Goal: Check status: Check status

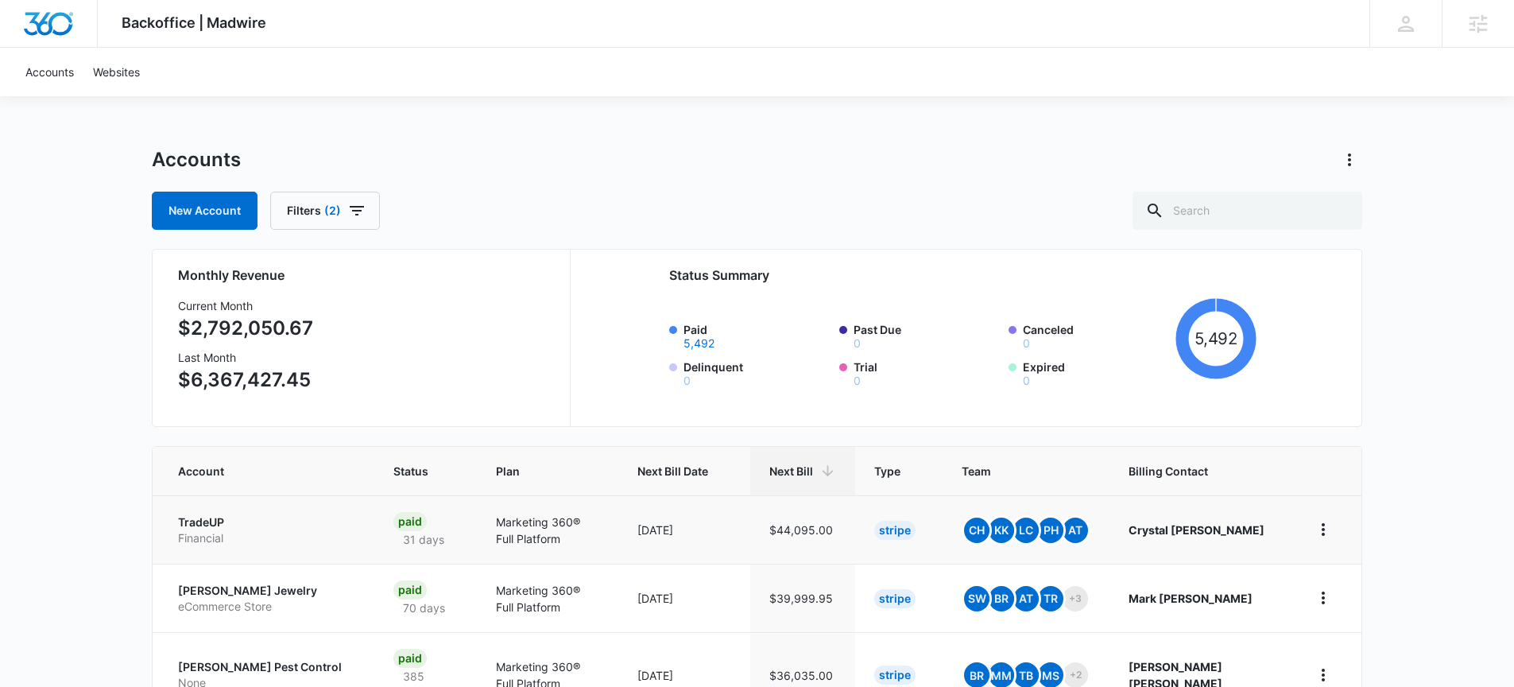
click at [209, 521] on p "TradeUP" at bounding box center [266, 522] width 177 height 16
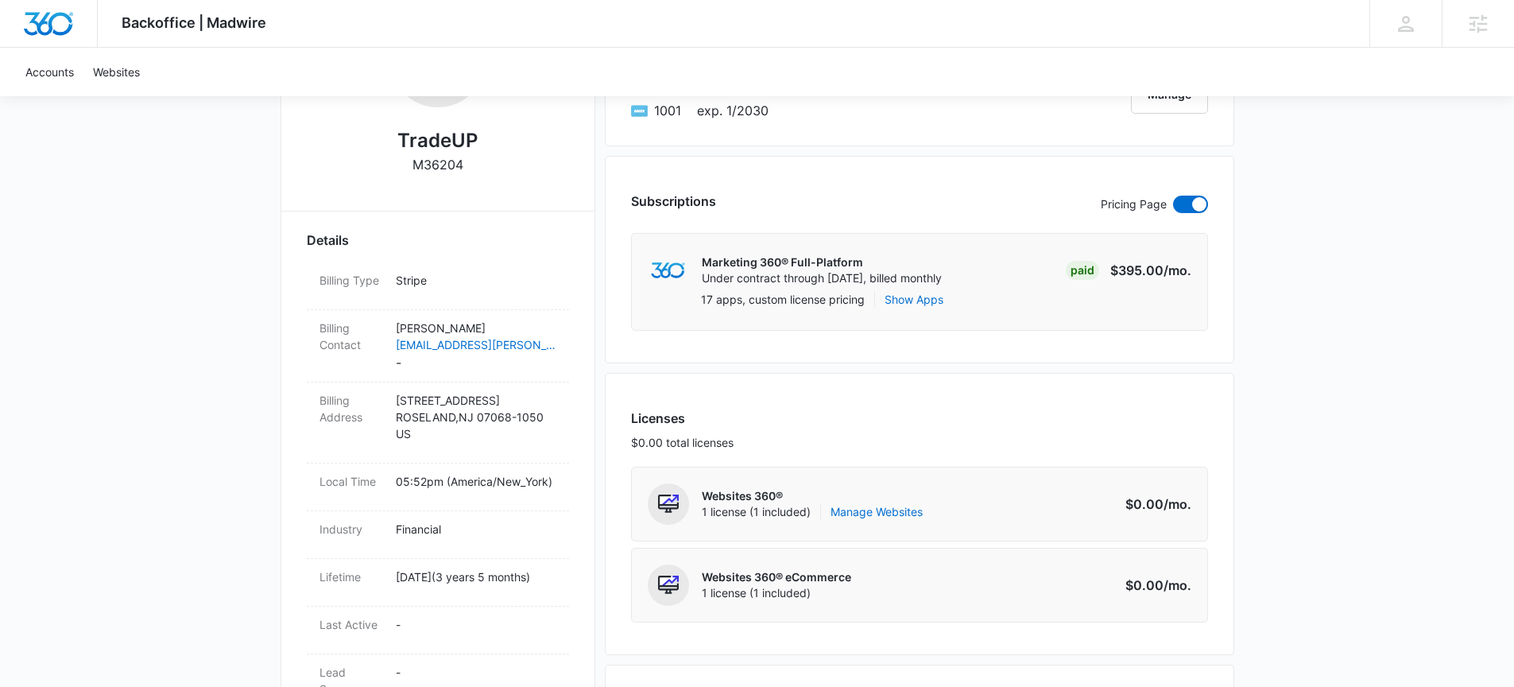
scroll to position [340, 0]
click at [448, 141] on h2 "TradeUP" at bounding box center [437, 141] width 80 height 29
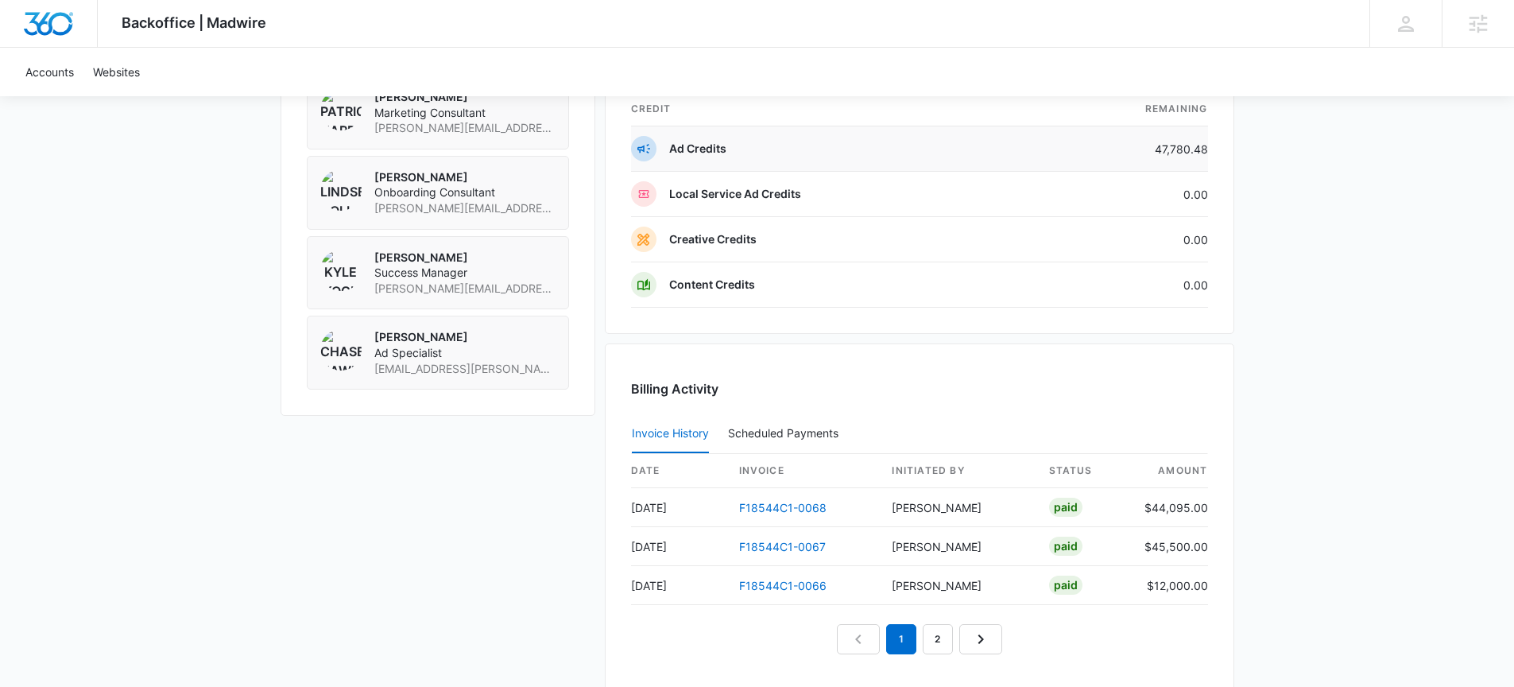
scroll to position [1609, 0]
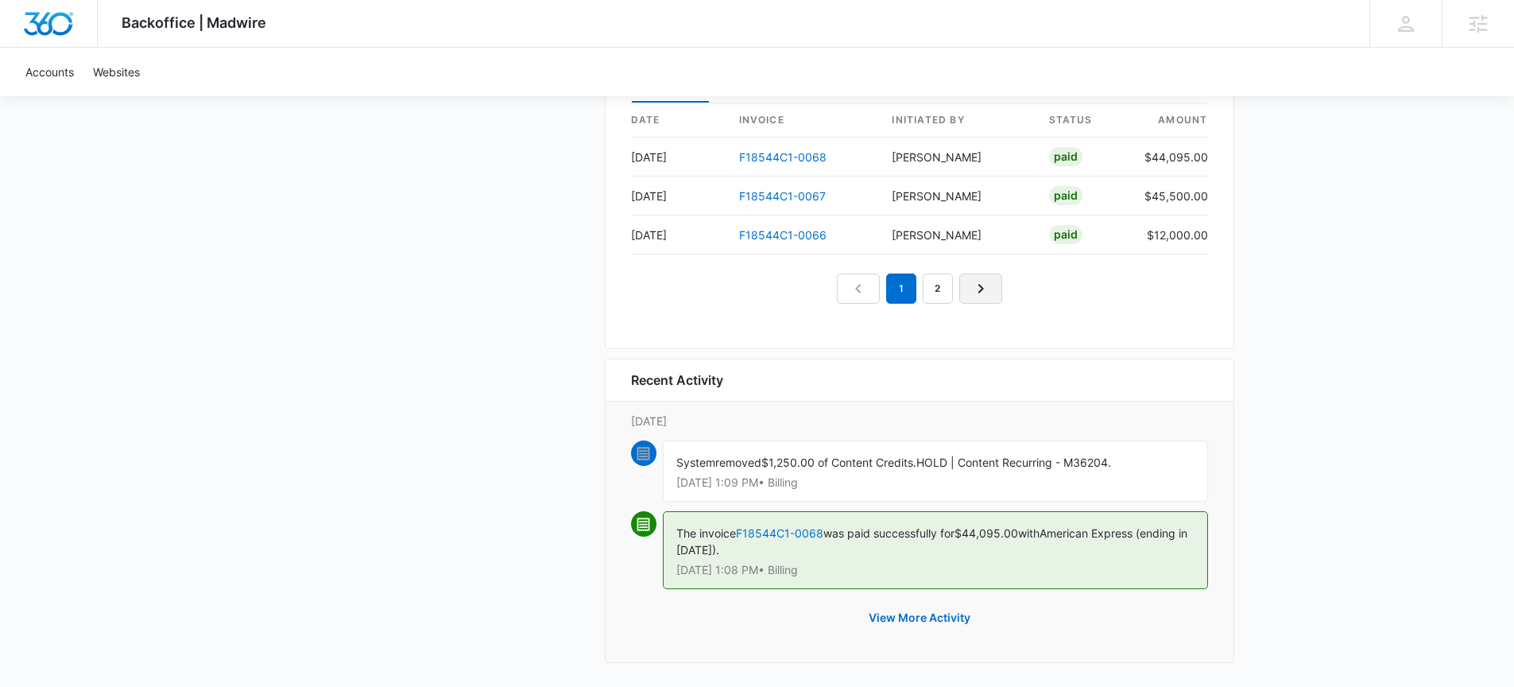
click at [986, 291] on icon "Next Page" at bounding box center [980, 288] width 19 height 19
click at [854, 284] on icon "Previous Page" at bounding box center [858, 285] width 19 height 19
click at [967, 285] on link "Next Page" at bounding box center [980, 285] width 43 height 30
click at [938, 289] on nav "1 2 3" at bounding box center [920, 285] width 202 height 30
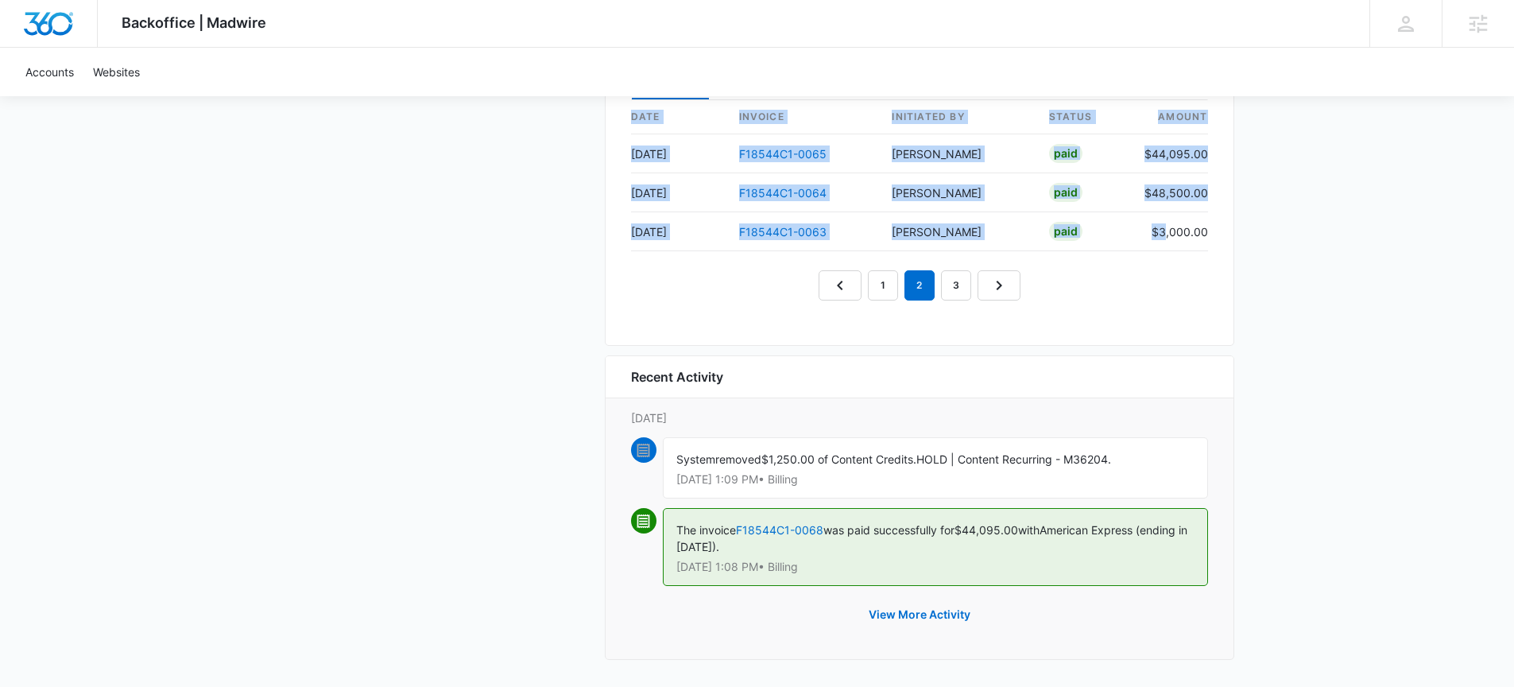
drag, startPoint x: 1172, startPoint y: 238, endPoint x: 1218, endPoint y: 238, distance: 45.3
click at [1218, 238] on div "Billing Activity Invoice History Scheduled Payments 0 date invoice Initiated By…" at bounding box center [920, 168] width 630 height 356
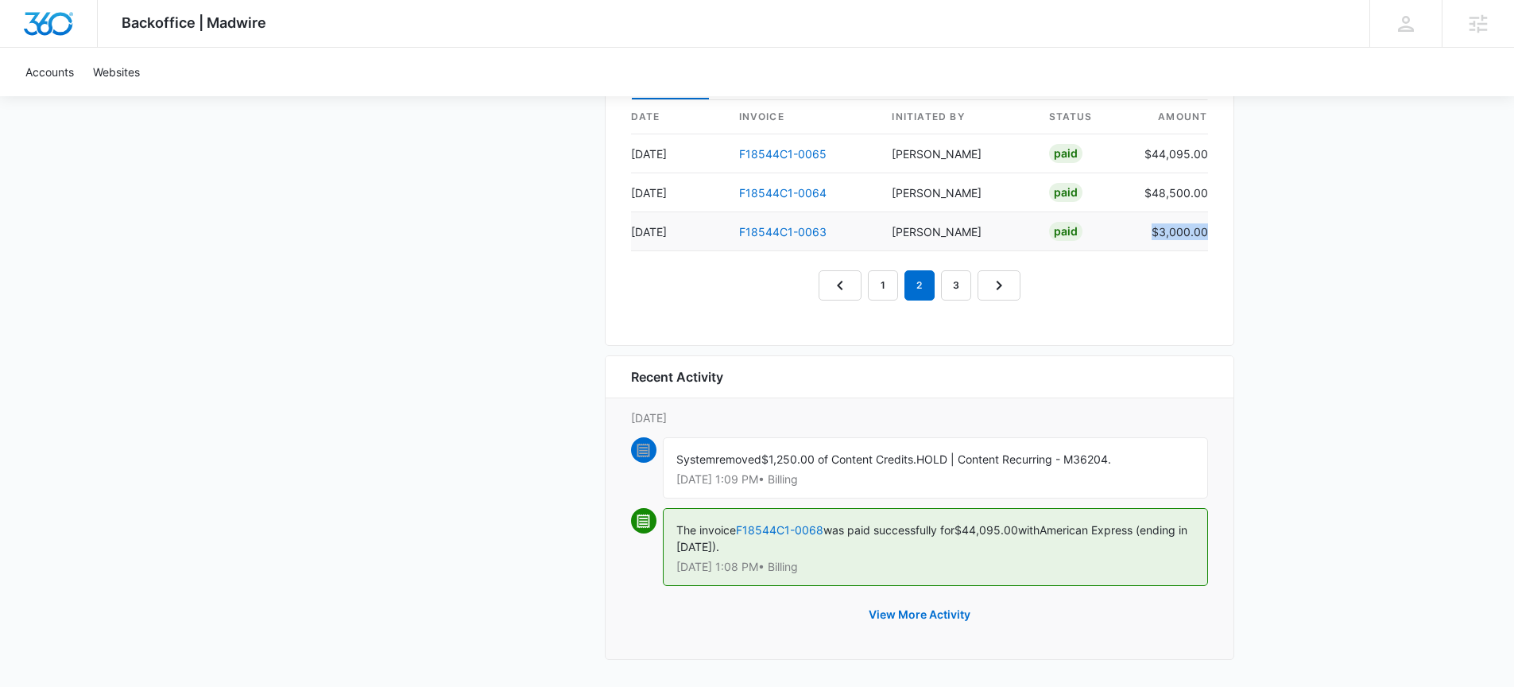
drag, startPoint x: 1152, startPoint y: 230, endPoint x: 1205, endPoint y: 234, distance: 53.4
click at [1205, 234] on td "$3,000.00" at bounding box center [1170, 231] width 76 height 39
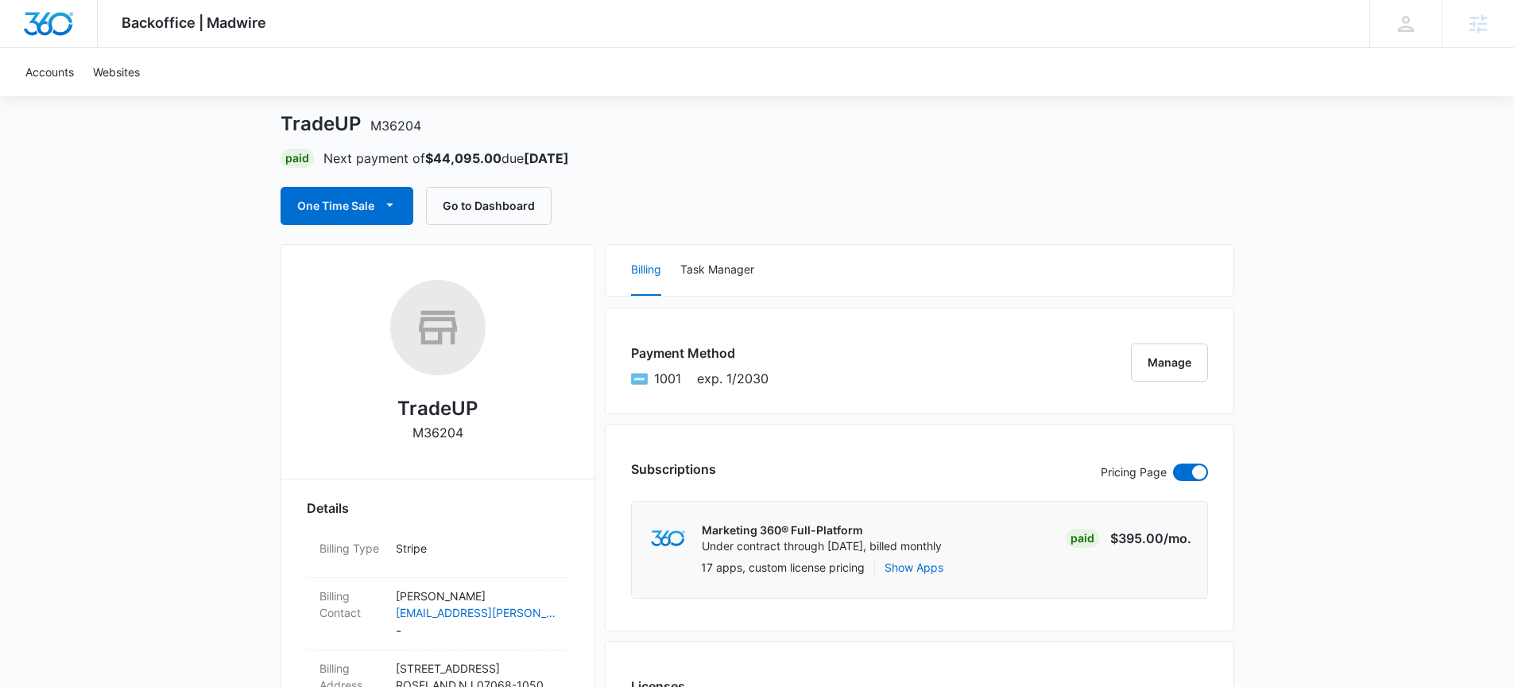
scroll to position [0, 0]
